Goal: Information Seeking & Learning: Learn about a topic

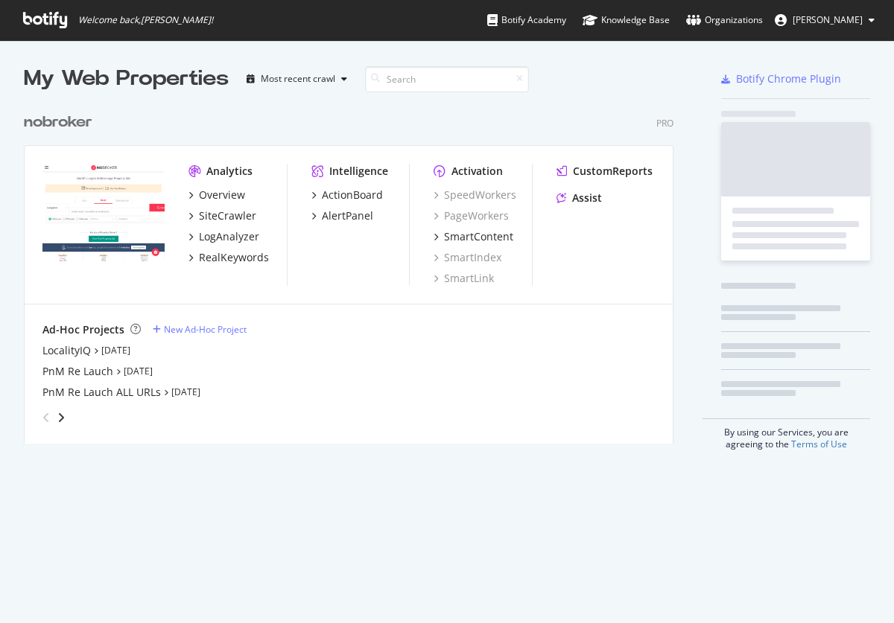
scroll to position [350, 661]
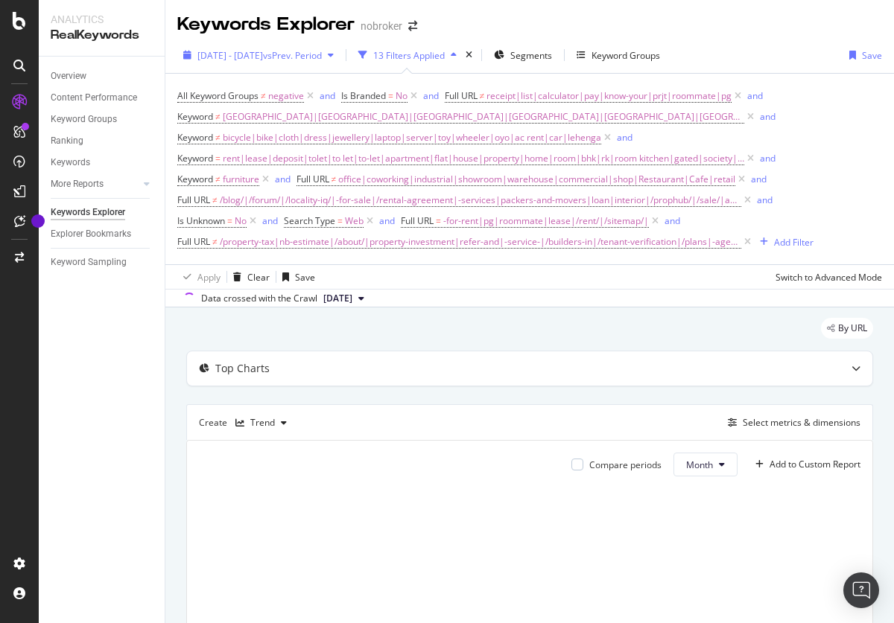
click at [263, 55] on span "[DATE] - [DATE]" at bounding box center [230, 55] width 66 height 13
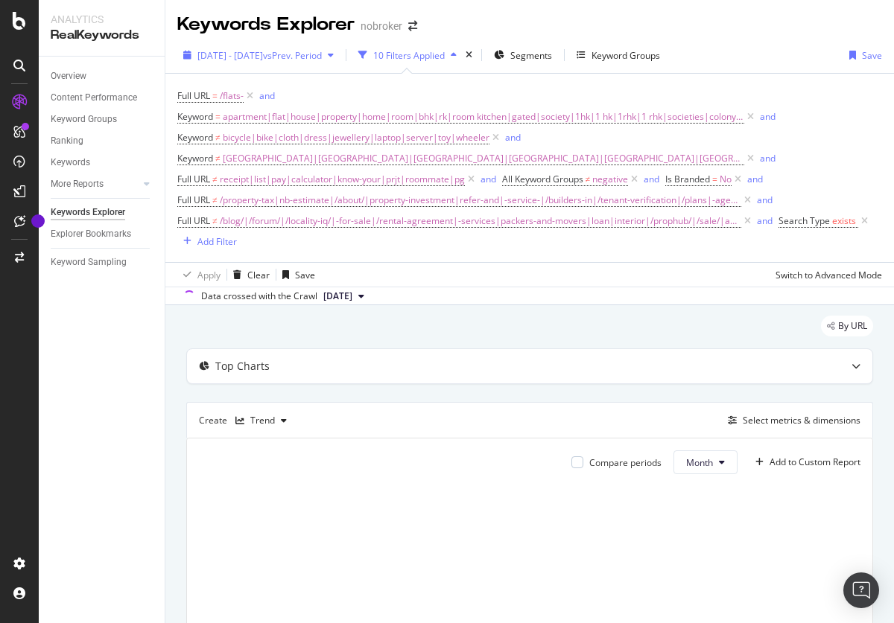
click at [263, 55] on span "[DATE] - [DATE]" at bounding box center [230, 55] width 66 height 13
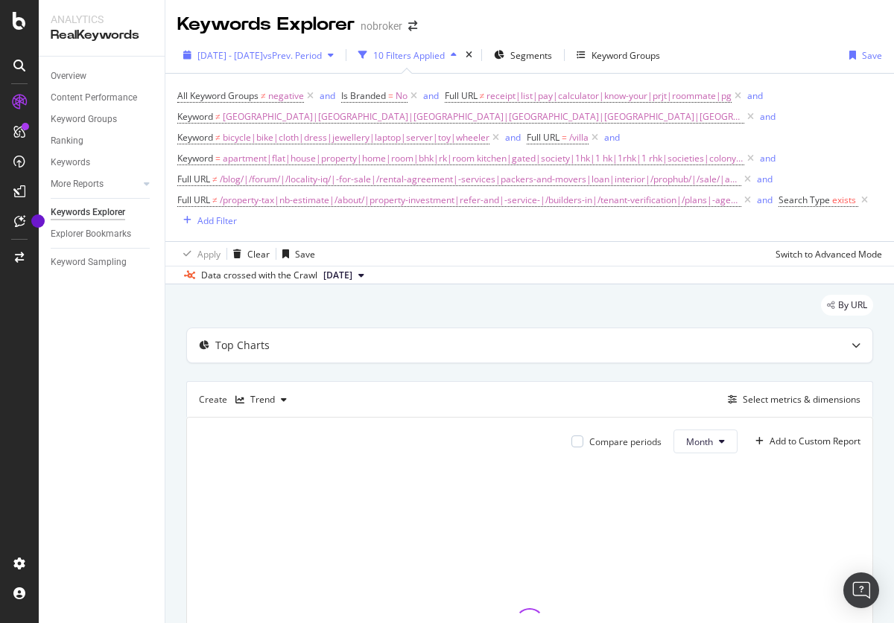
click at [263, 55] on span "2025 Apr. 28th - Jul. 27th" at bounding box center [230, 55] width 66 height 13
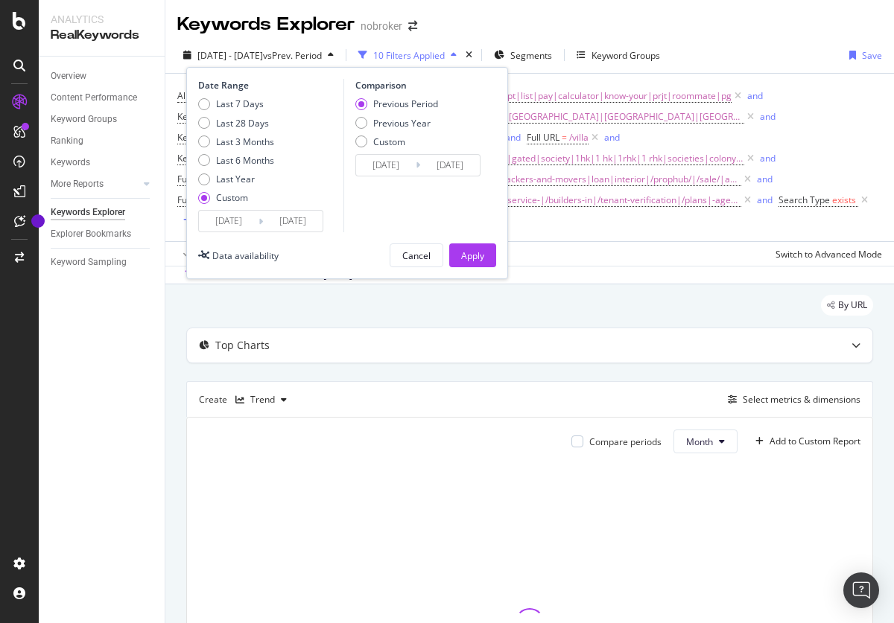
click at [236, 141] on div "Last 3 Months" at bounding box center [245, 142] width 58 height 13
click at [472, 255] on div "Apply" at bounding box center [472, 255] width 23 height 13
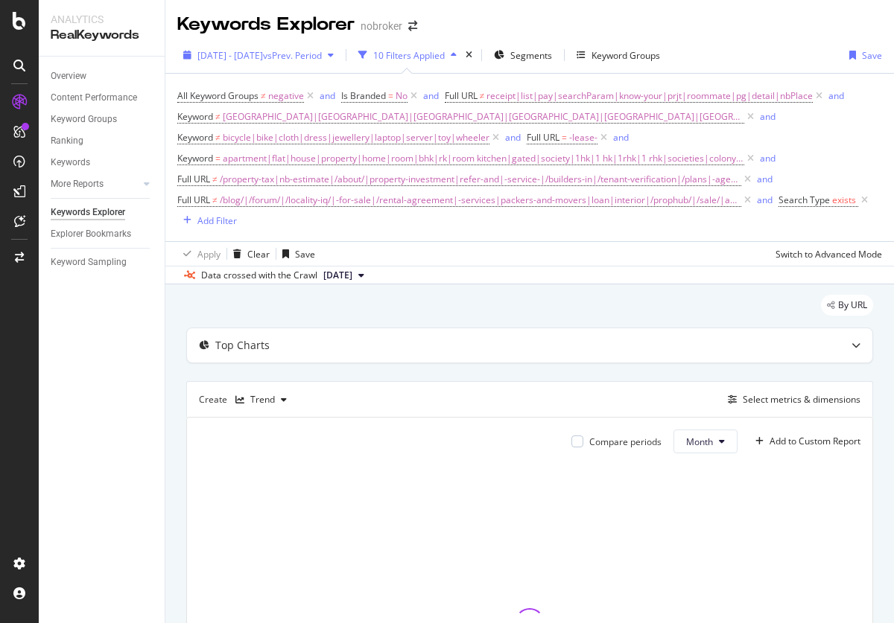
click at [263, 55] on span "[DATE] - [DATE]" at bounding box center [230, 55] width 66 height 13
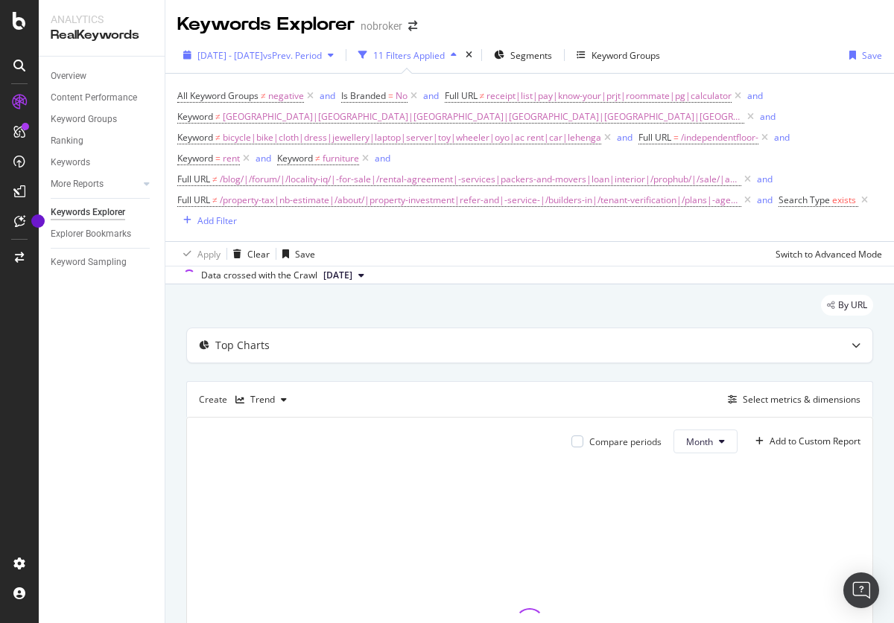
click at [263, 55] on span "[DATE] - [DATE]" at bounding box center [230, 55] width 66 height 13
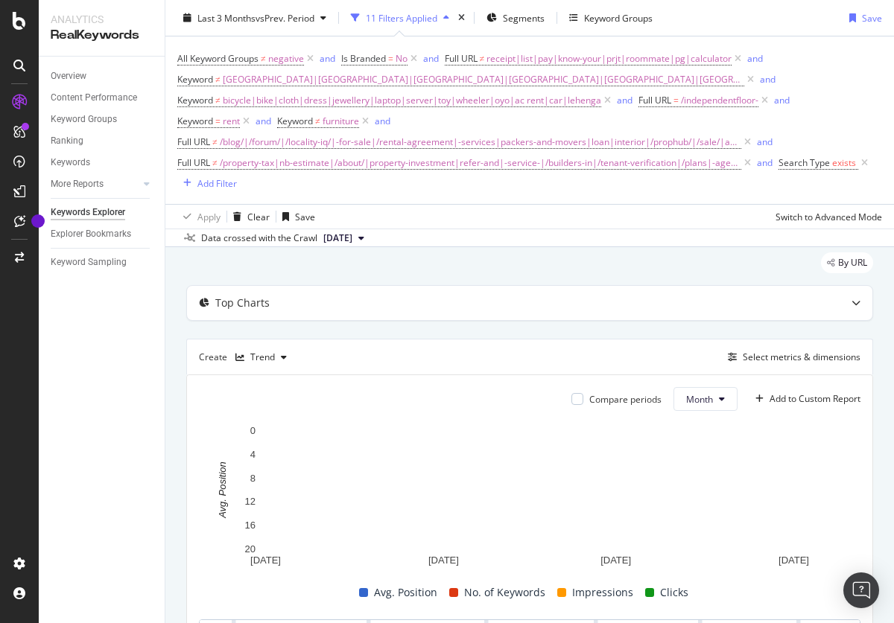
scroll to position [51, 0]
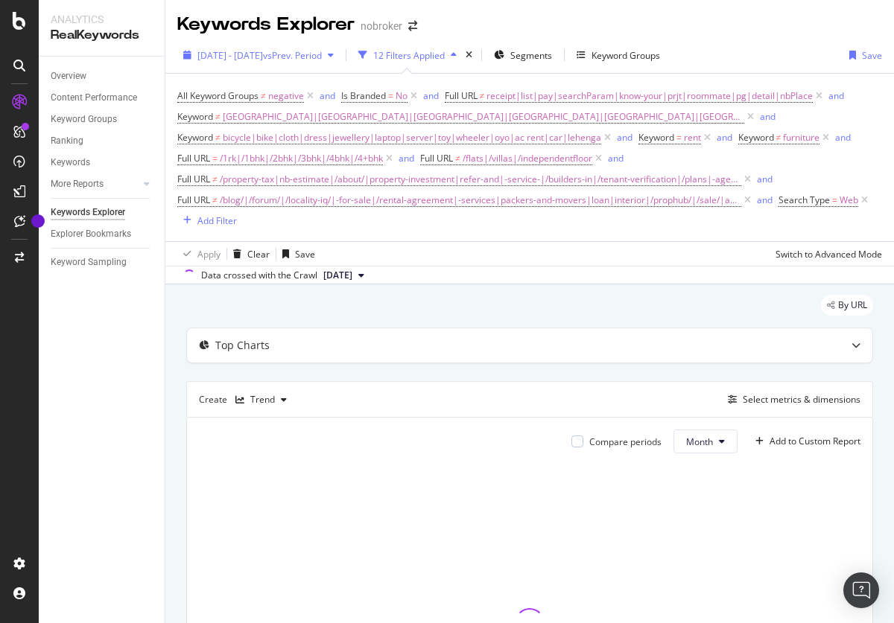
click at [263, 55] on span "[DATE] - [DATE]" at bounding box center [230, 55] width 66 height 13
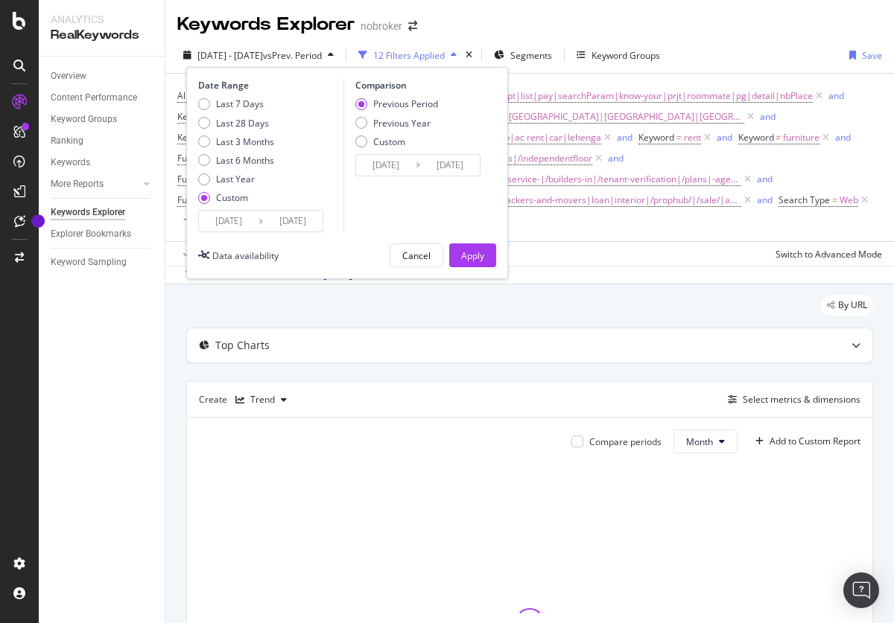
click at [236, 141] on div "Last 3 Months" at bounding box center [245, 142] width 58 height 13
click at [472, 255] on div "Apply" at bounding box center [472, 255] width 23 height 13
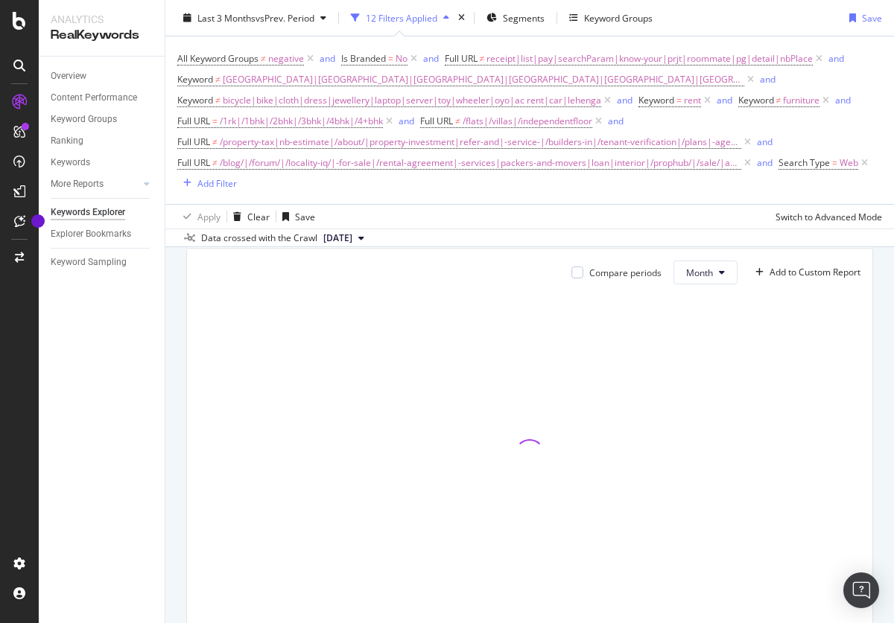
scroll to position [225, 0]
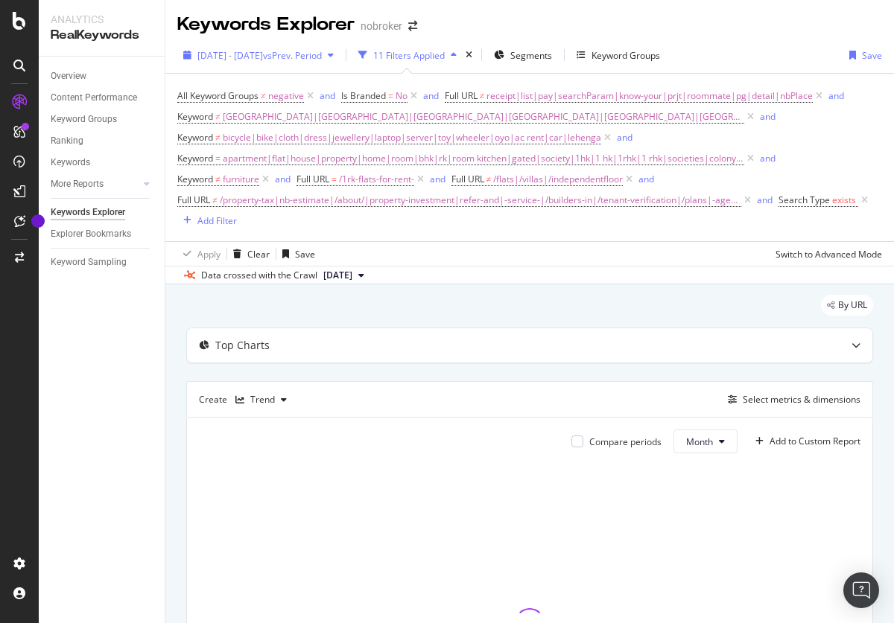
click at [263, 55] on span "[DATE] - [DATE]" at bounding box center [230, 55] width 66 height 13
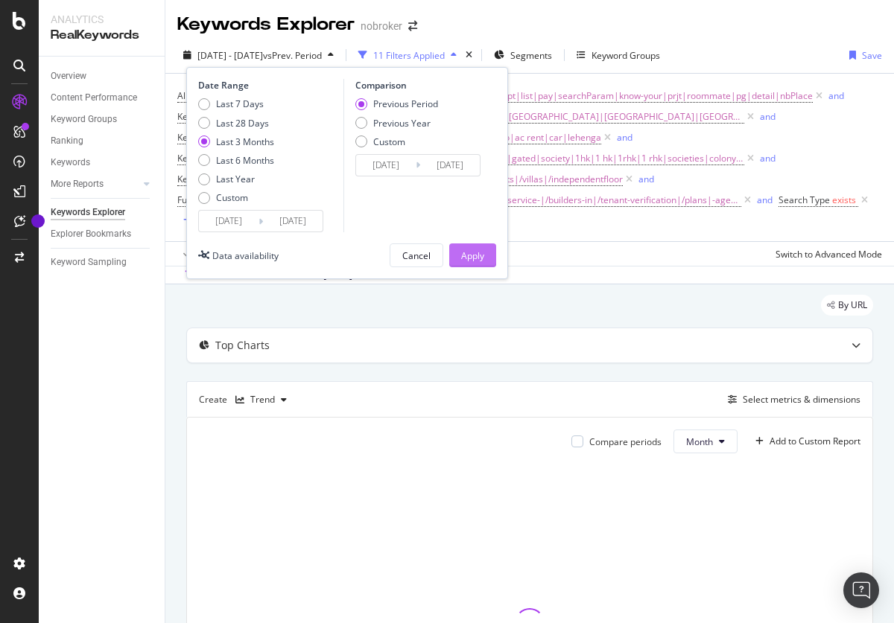
click at [472, 255] on div "Apply" at bounding box center [472, 255] width 23 height 13
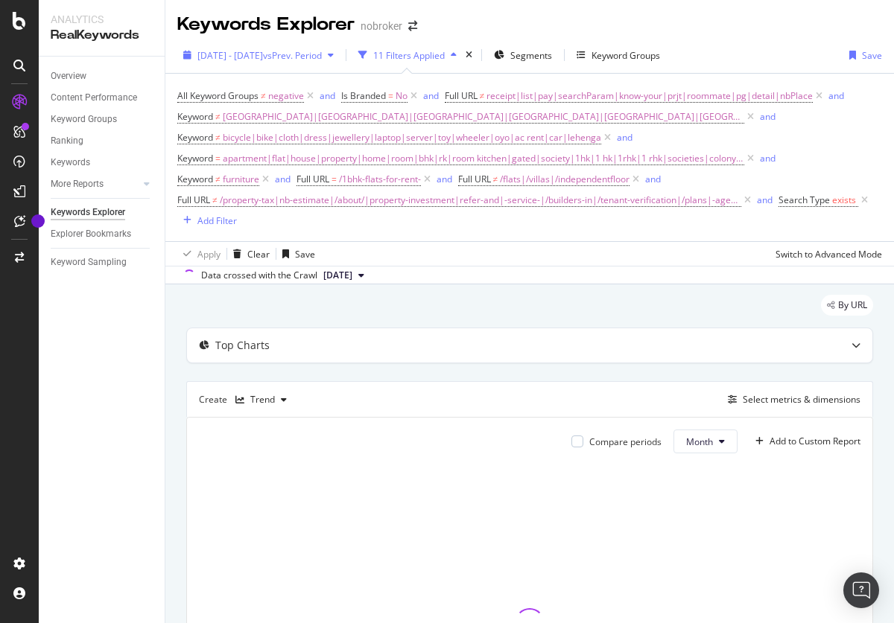
click at [263, 55] on span "[DATE] - [DATE]" at bounding box center [230, 55] width 66 height 13
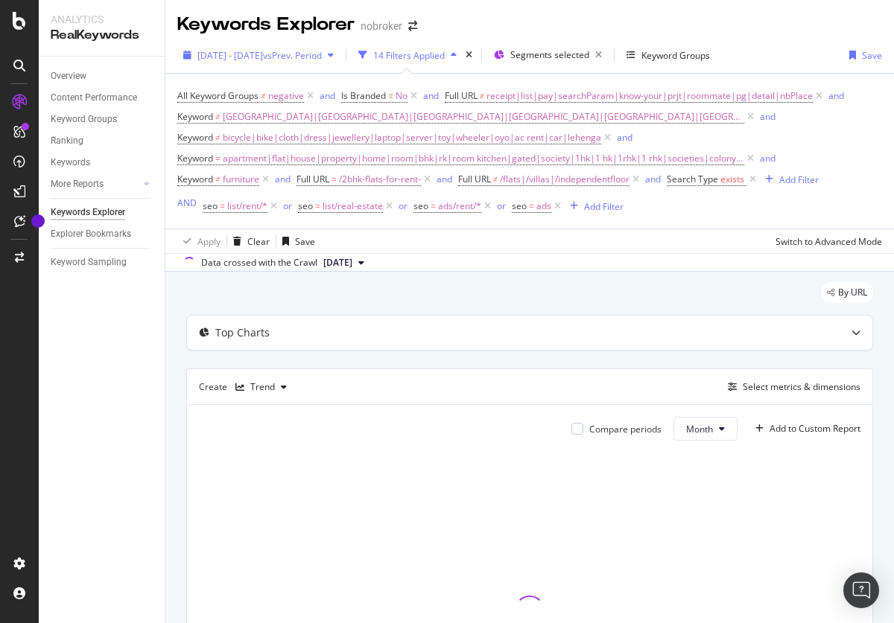
click at [263, 55] on span "[DATE] - [DATE]" at bounding box center [230, 55] width 66 height 13
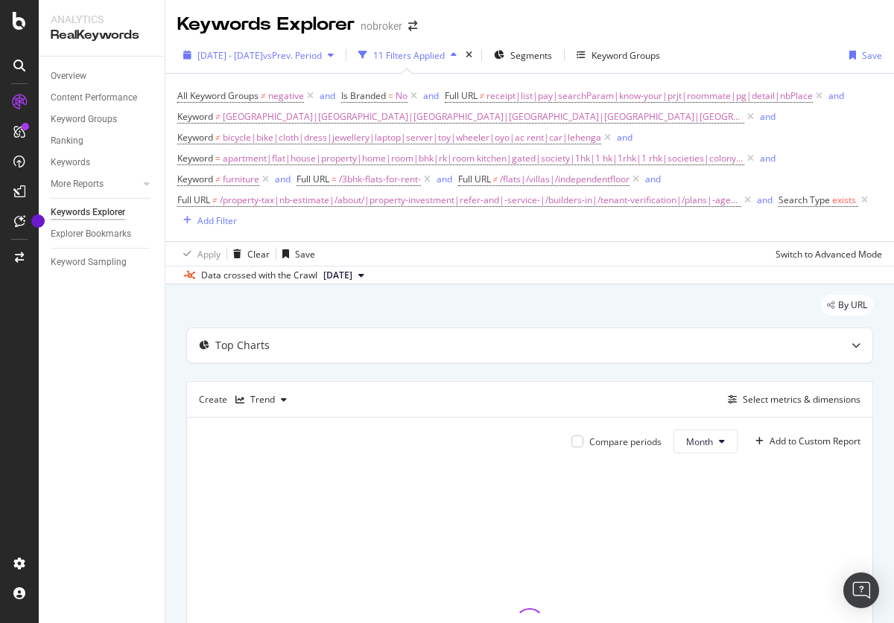
click at [263, 55] on span "[DATE] - [DATE]" at bounding box center [230, 55] width 66 height 13
